Goal: Information Seeking & Learning: Learn about a topic

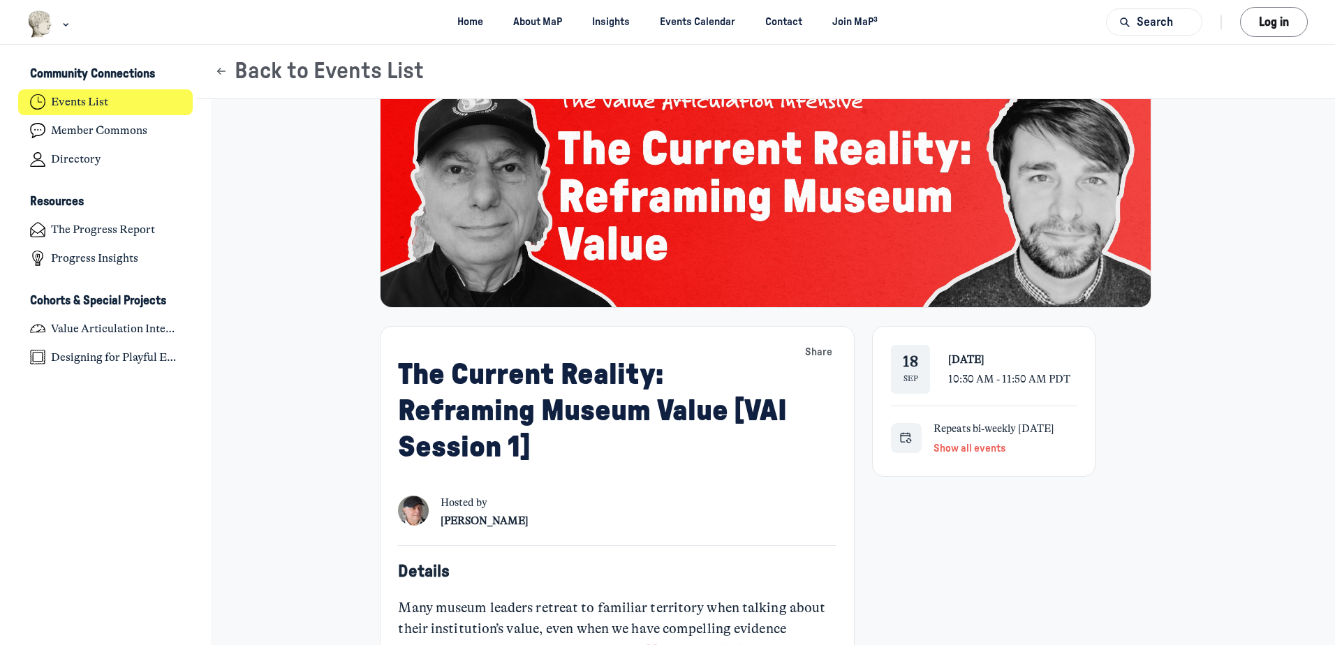
scroll to position [279, 0]
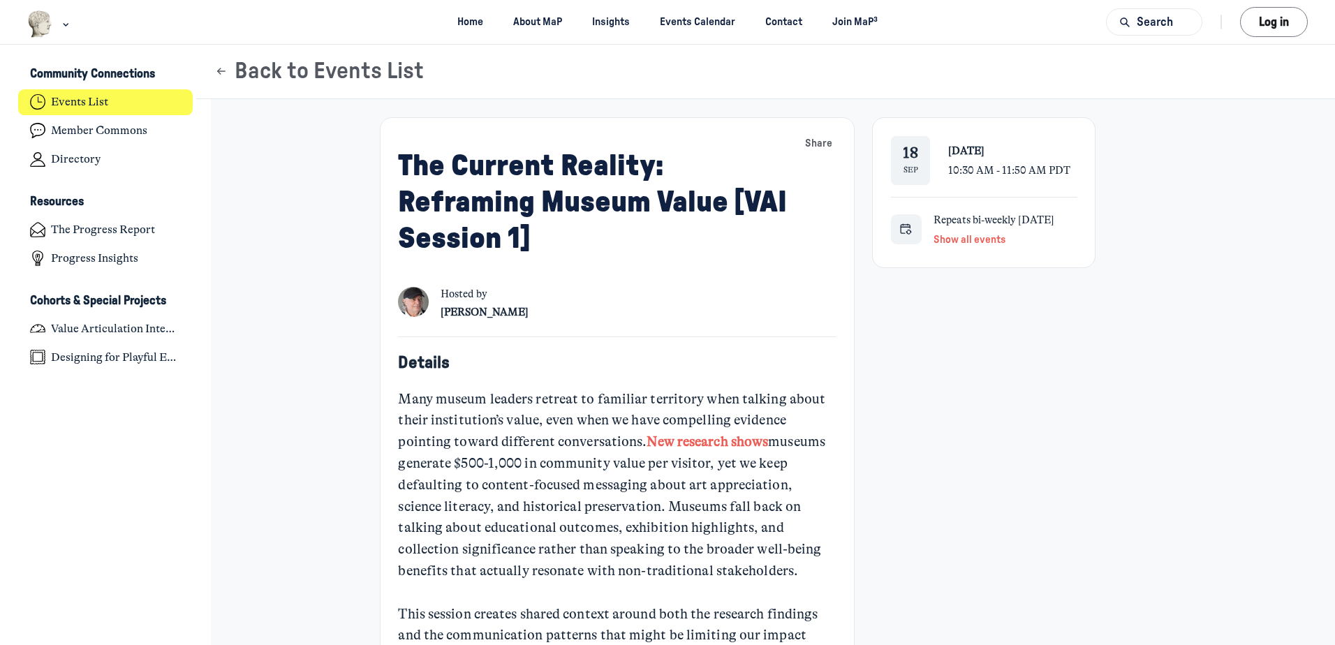
click at [628, 499] on div "Many museum leaders retreat to familiar territory when talking about their inst…" at bounding box center [616, 496] width 437 height 215
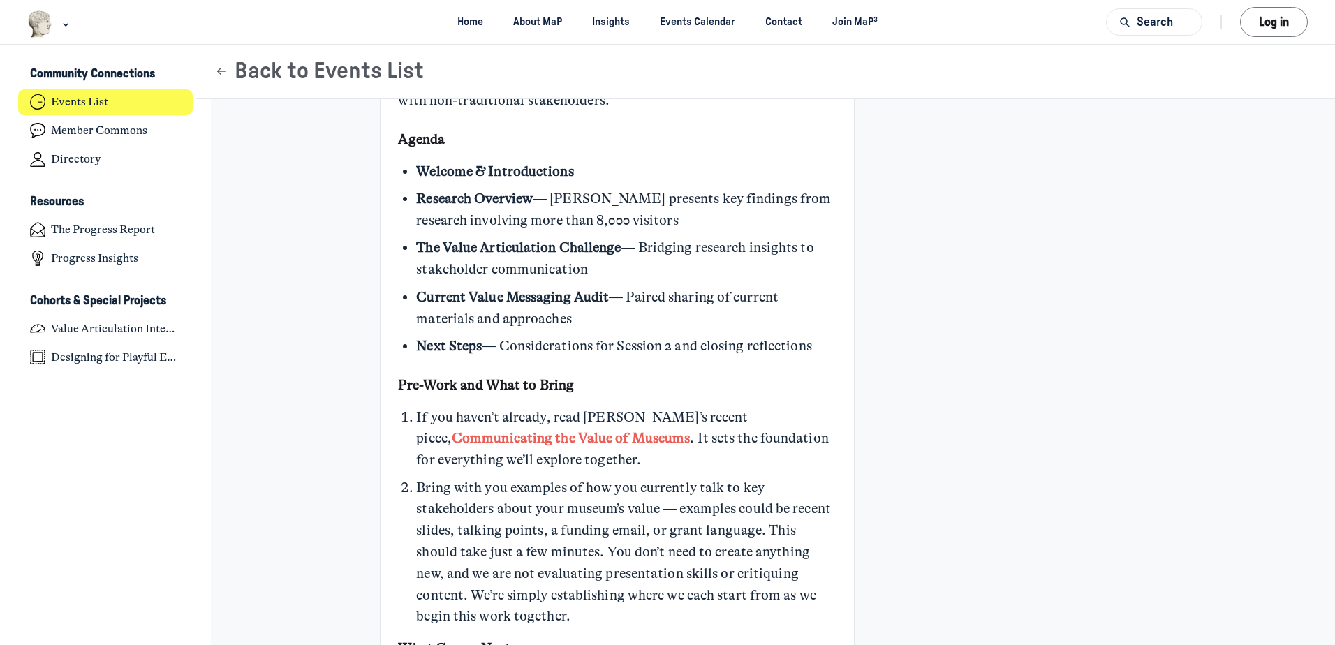
scroll to position [838, 0]
click at [690, 428] on link "Communicating the Value of Museums" at bounding box center [571, 436] width 238 height 16
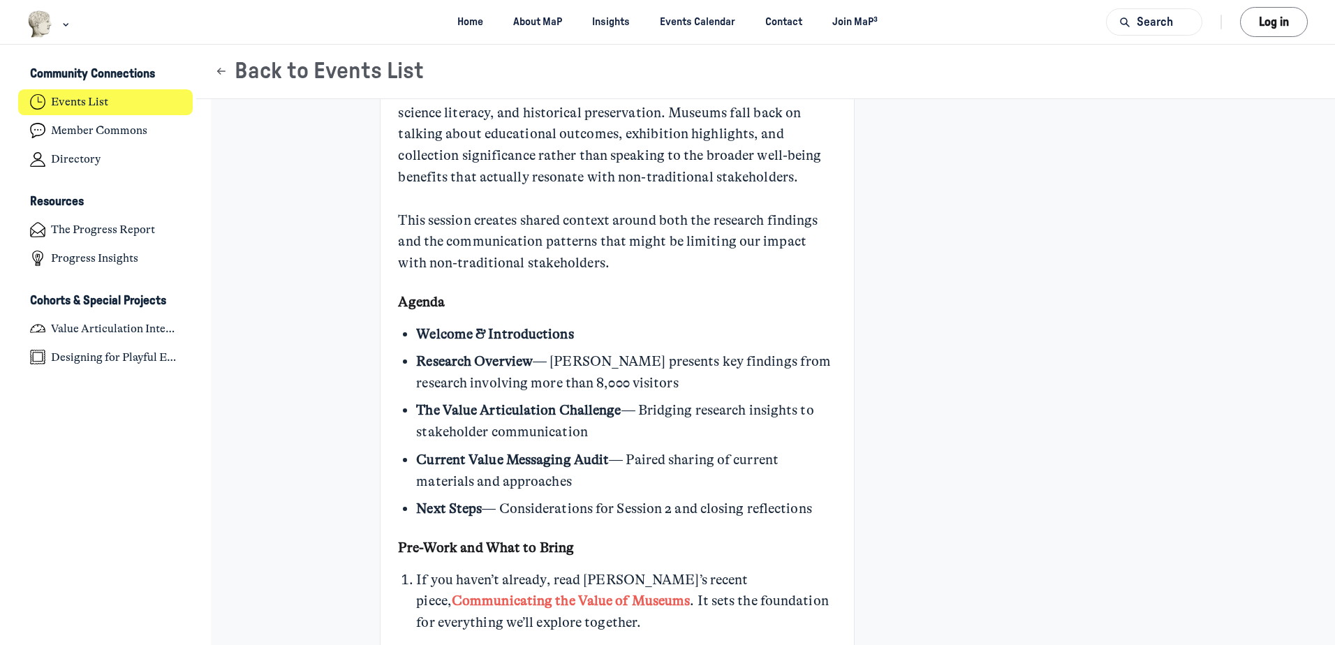
scroll to position [489, 0]
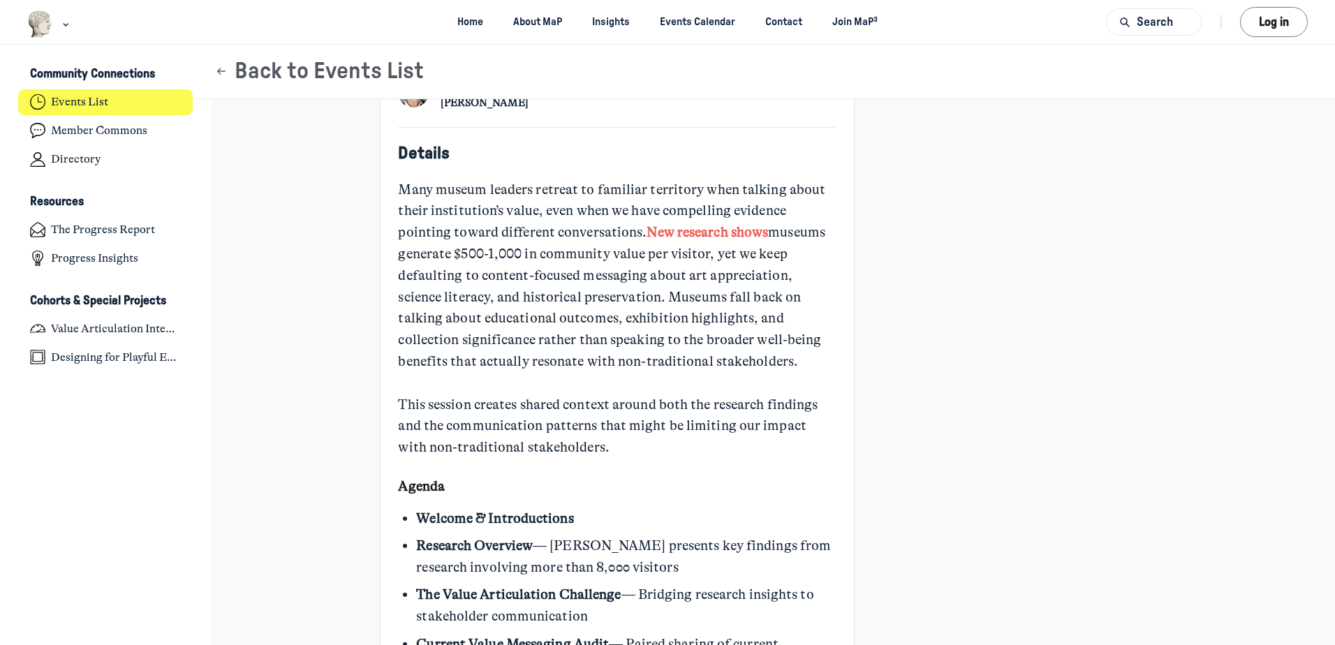
drag, startPoint x: 532, startPoint y: 202, endPoint x: 385, endPoint y: 8, distance: 243.3
click at [532, 202] on div "Many museum leaders retreat to familiar territory when talking about their inst…" at bounding box center [616, 286] width 437 height 215
drag, startPoint x: 354, startPoint y: 278, endPoint x: 202, endPoint y: 73, distance: 255.0
click at [354, 278] on div "The Current Reality: Reframing Museum Value [VAI Session 1] Share [DATE] [DATE]…" at bounding box center [765, 533] width 1084 height 1808
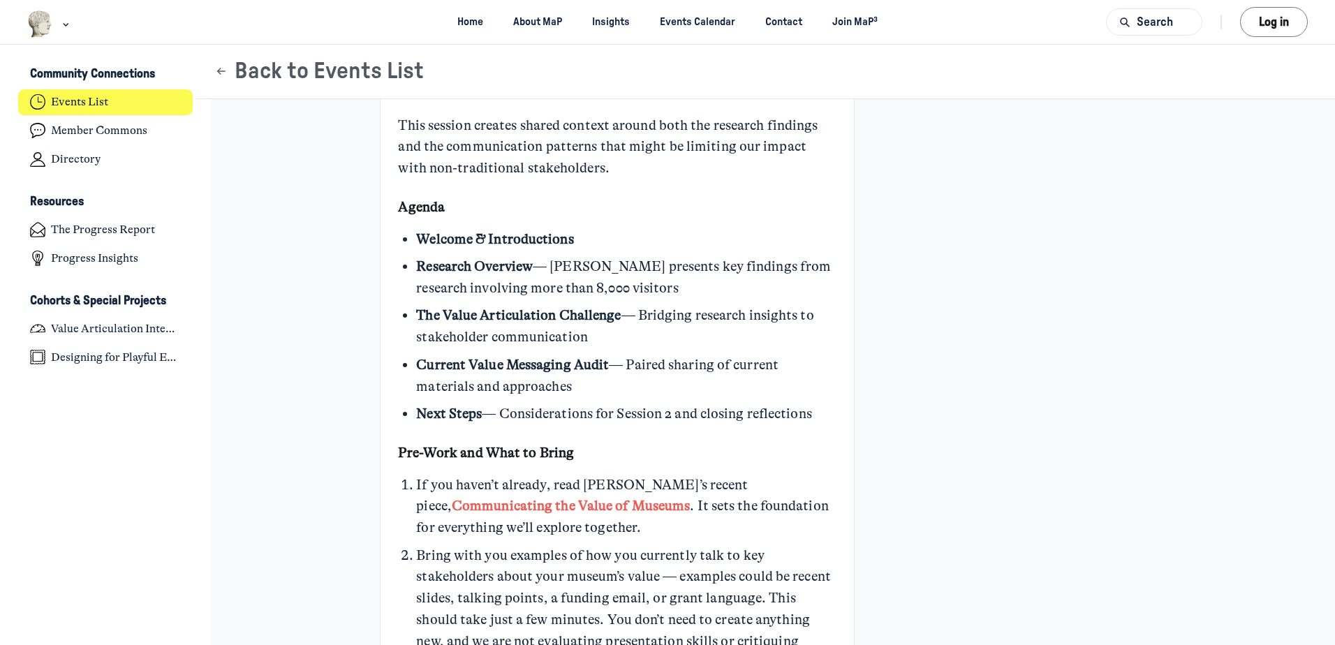
scroll to position [628, 0]
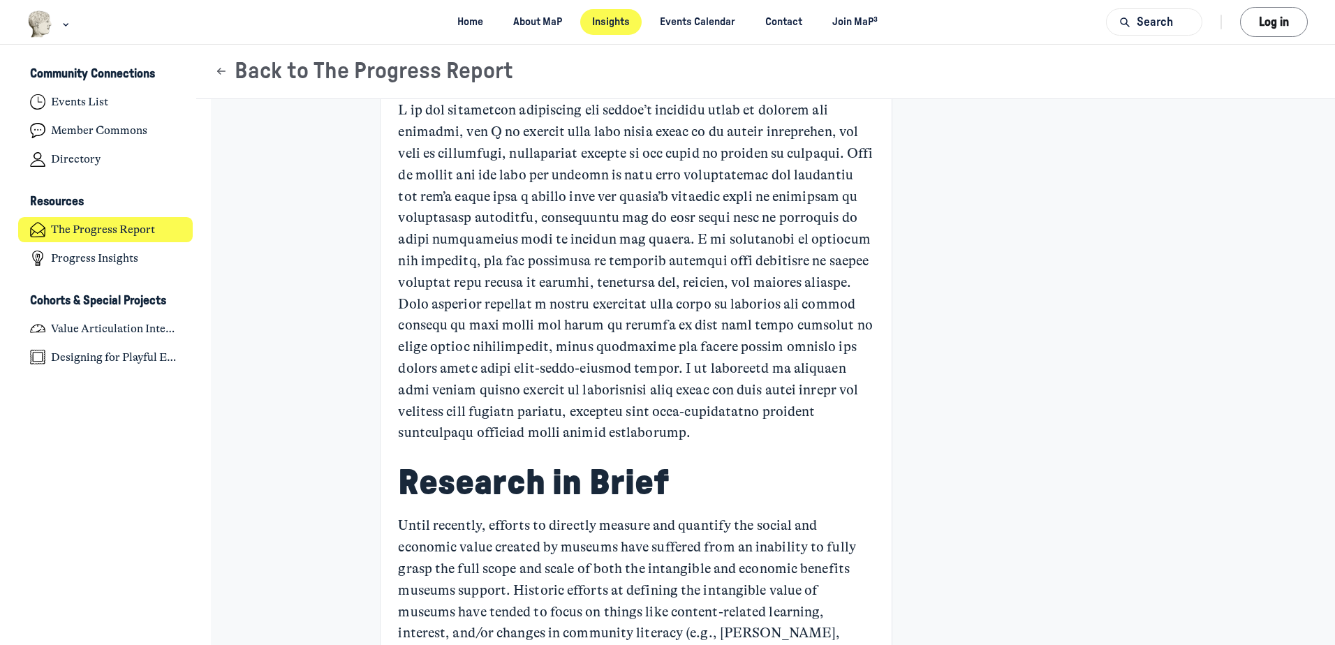
scroll to position [768, 0]
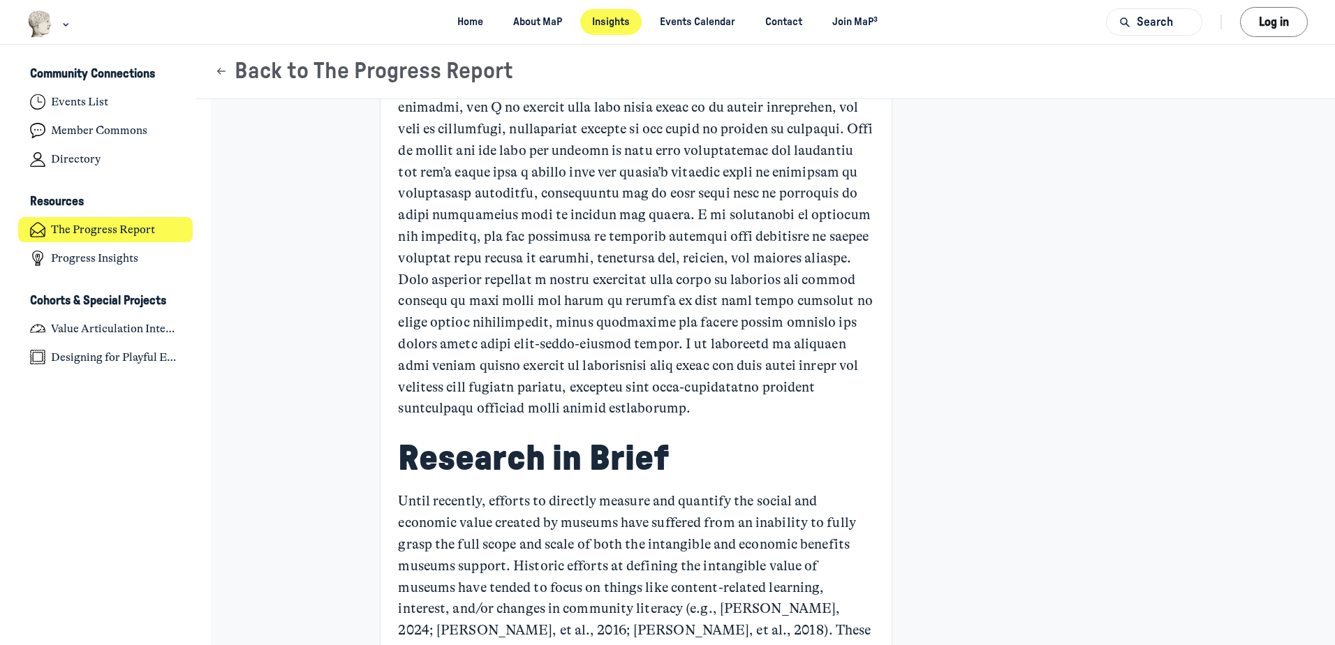
click at [452, 291] on p "Main Content" at bounding box center [636, 247] width 476 height 344
click at [398, 466] on h2 "Research in Brief" at bounding box center [636, 458] width 476 height 43
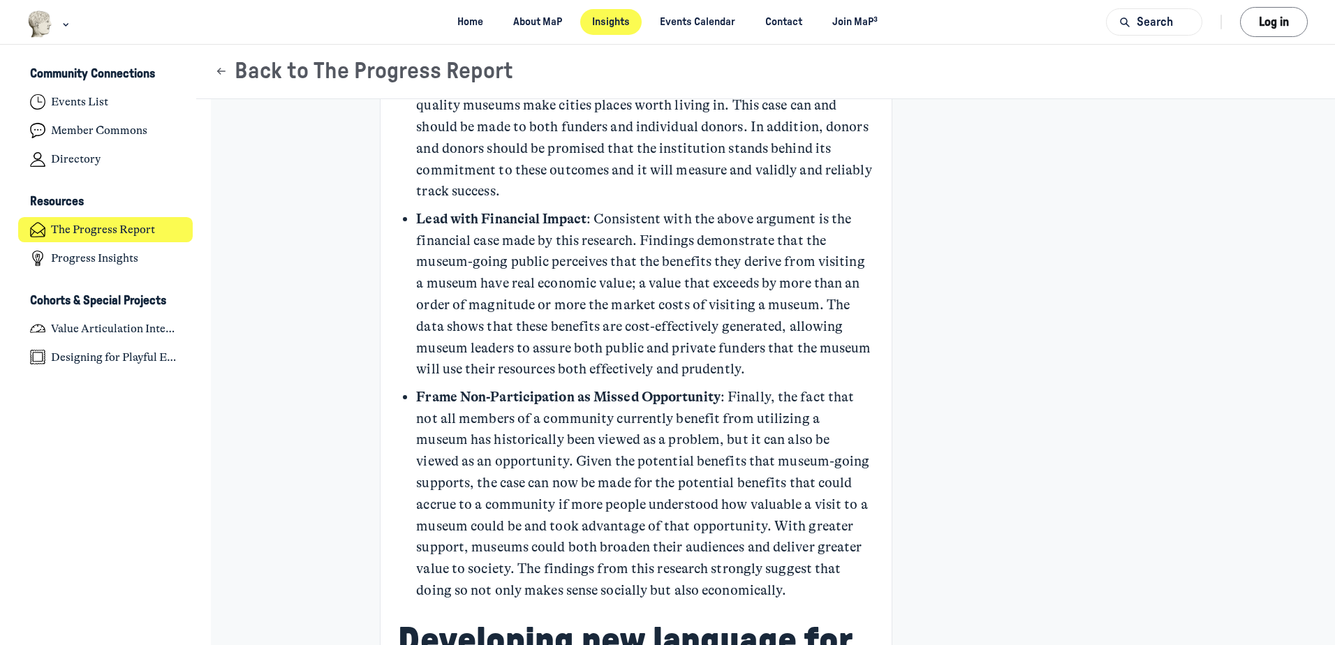
scroll to position [4678, 0]
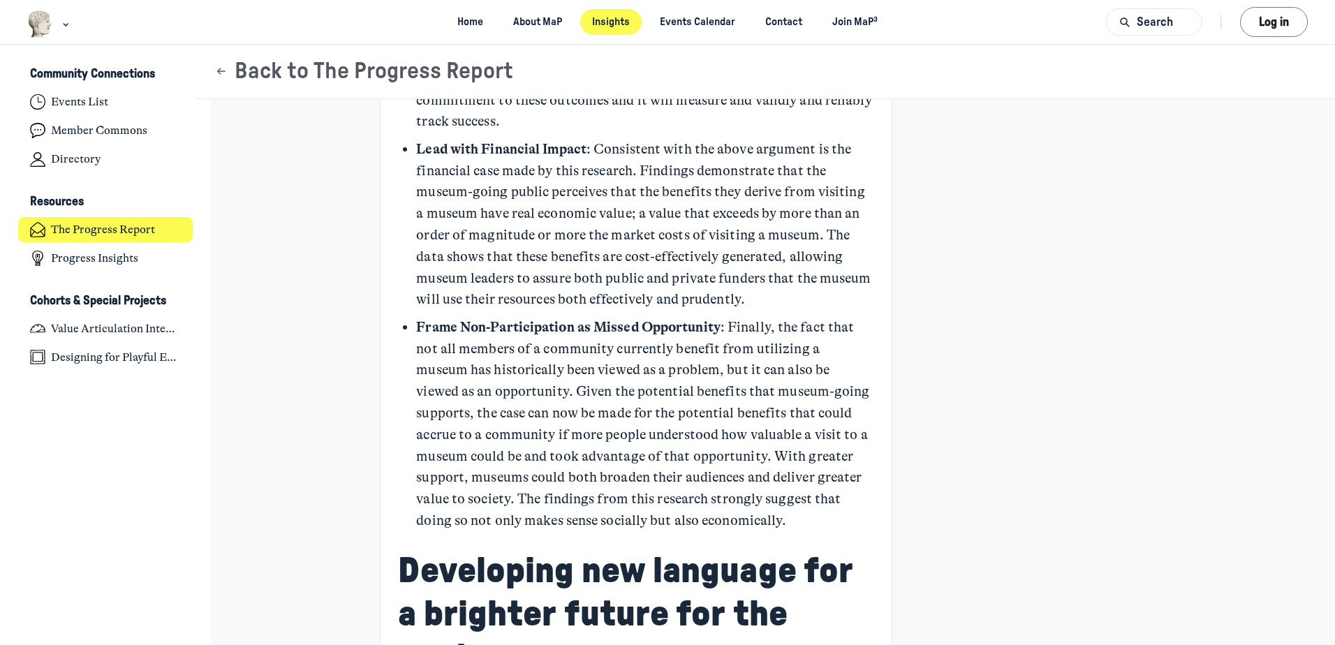
click at [572, 411] on p "Frame Non-Participation as Missed Opportunity : Finally, the fact that not all …" at bounding box center [644, 424] width 457 height 215
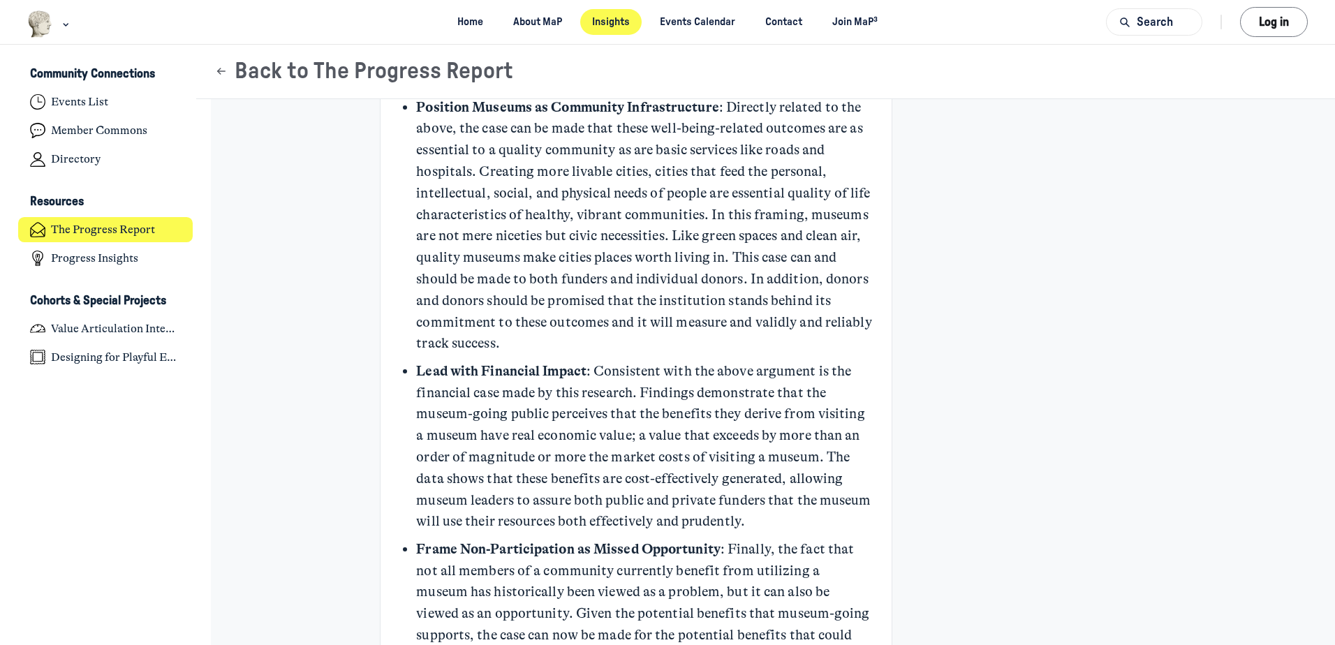
scroll to position [4190, 0]
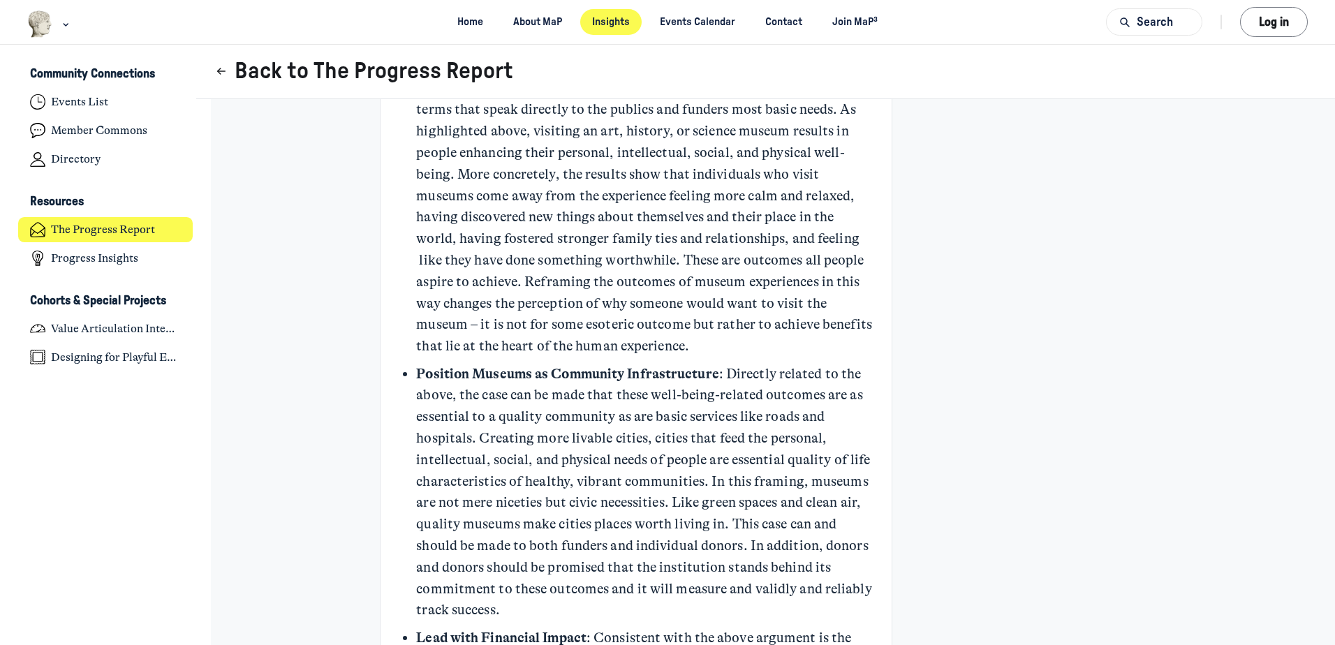
click at [258, 64] on button "Back to The Progress Report" at bounding box center [363, 71] width 299 height 27
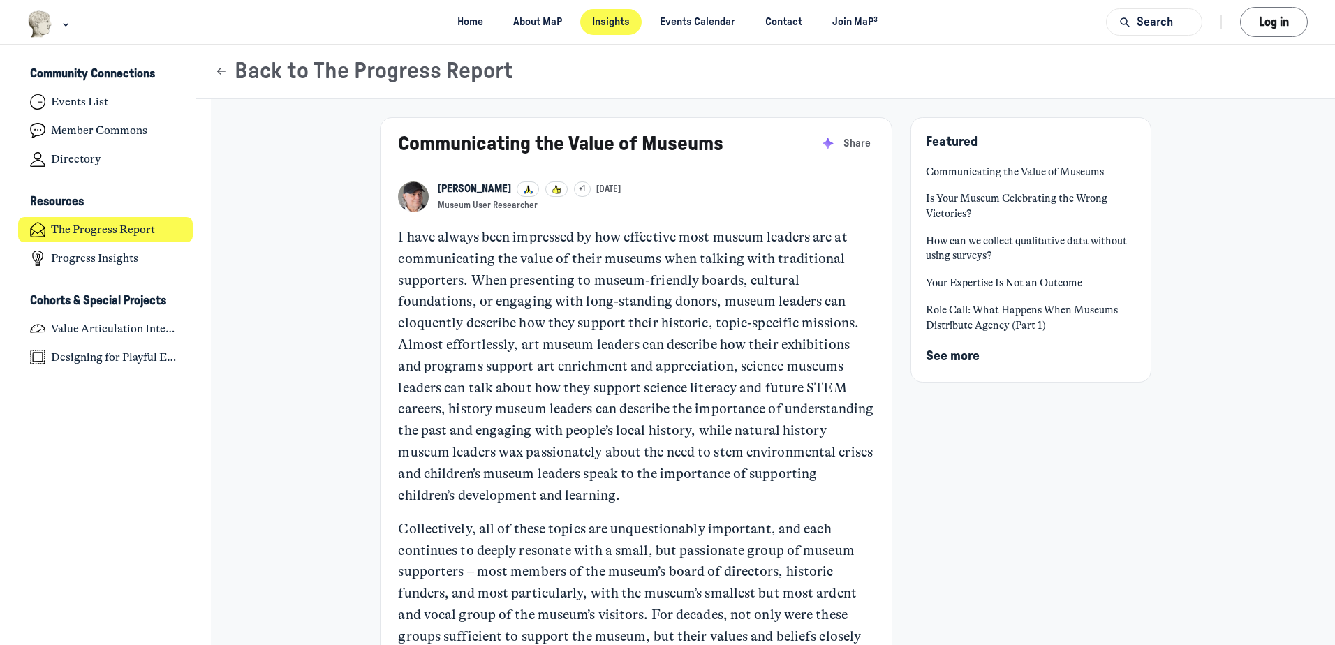
scroll to position [4470, 2745]
